Goal: Transaction & Acquisition: Purchase product/service

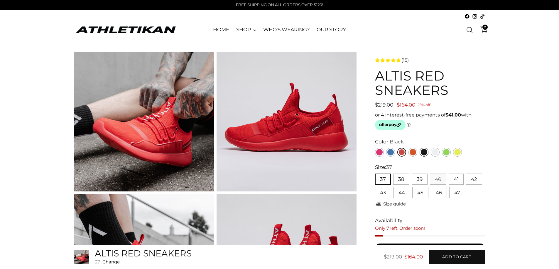
click at [423, 151] on link "Black" at bounding box center [423, 152] width 9 height 9
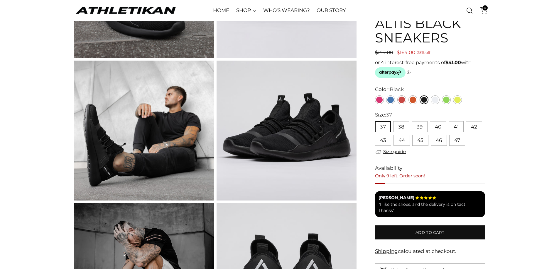
scroll to position [117, 0]
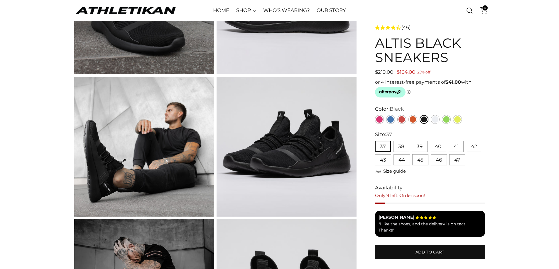
click at [299, 156] on img at bounding box center [286, 147] width 140 height 140
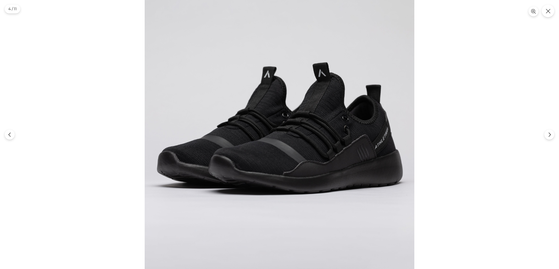
click at [303, 136] on img at bounding box center [279, 134] width 269 height 269
